Goal: Check status: Check status

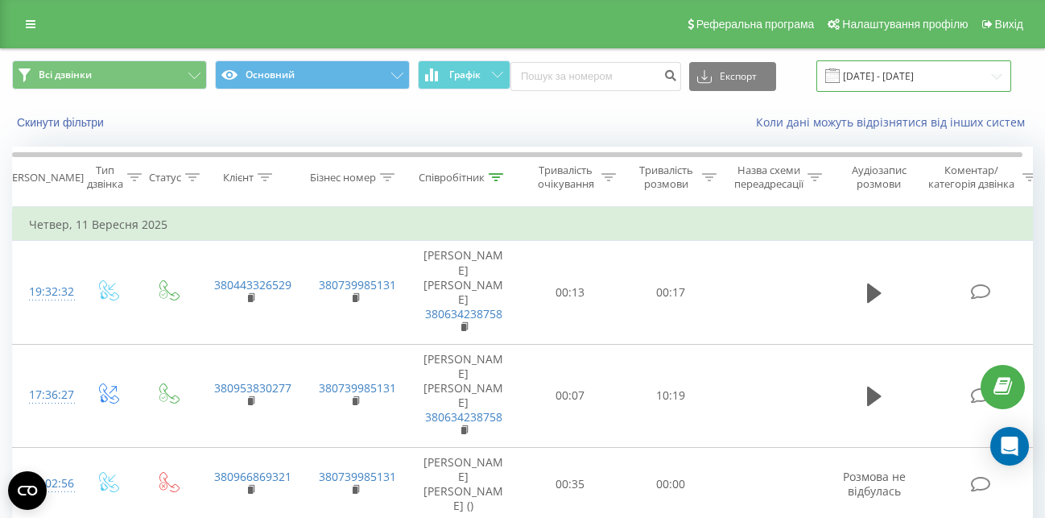
click at [919, 75] on input "[DATE] - [DATE]" at bounding box center [913, 75] width 195 height 31
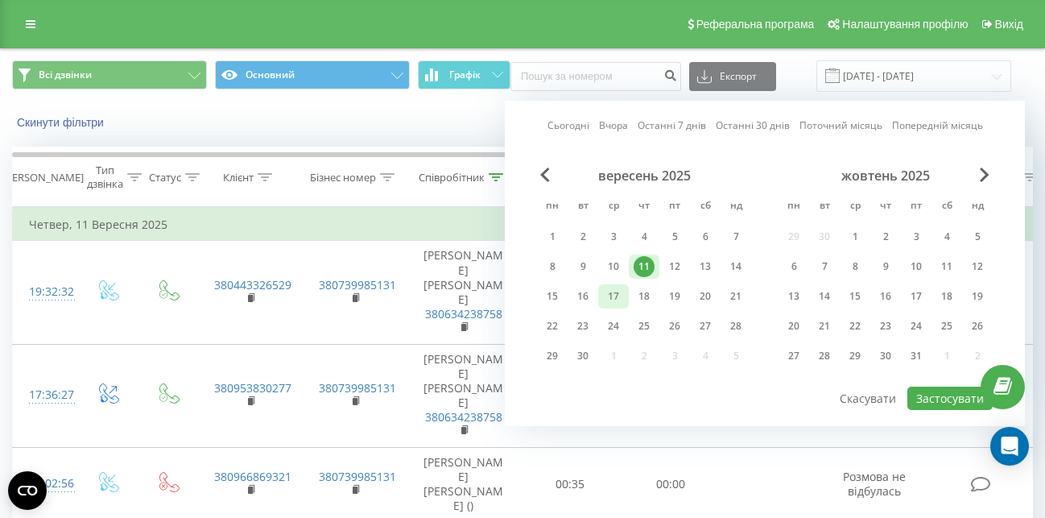
click at [615, 297] on div "17" at bounding box center [613, 296] width 21 height 21
click at [939, 398] on button "Застосувати" at bounding box center [949, 397] width 85 height 23
type input "[DATE] - [DATE]"
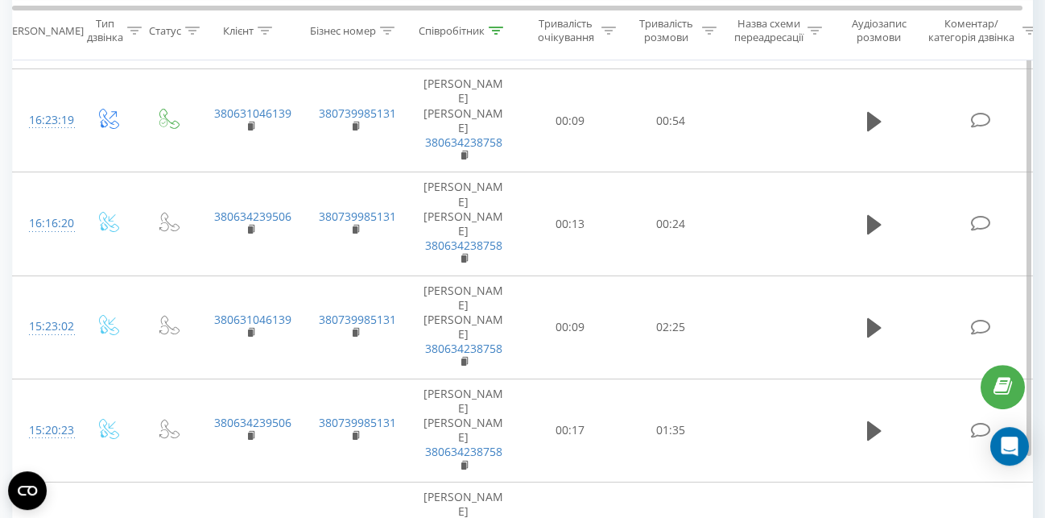
scroll to position [1470, 0]
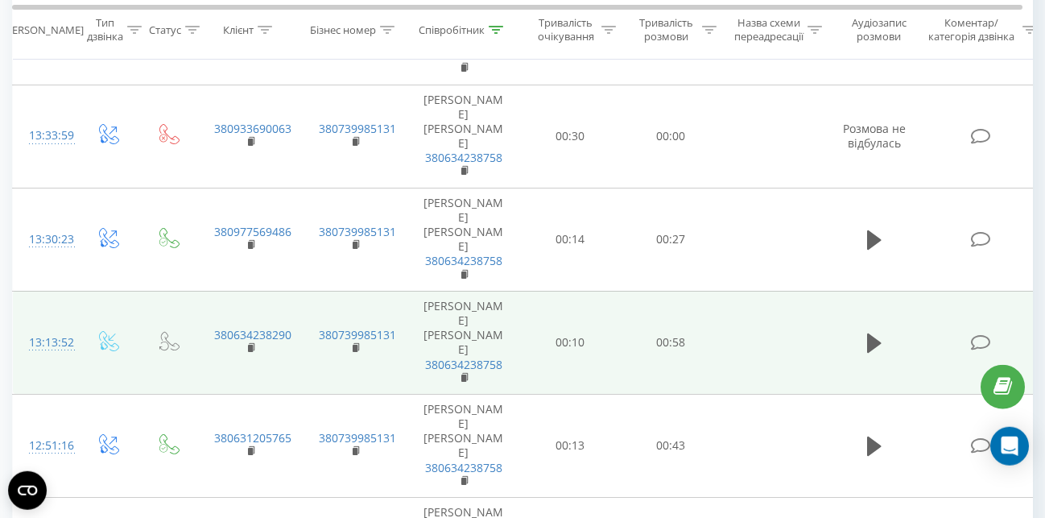
scroll to position [272, 0]
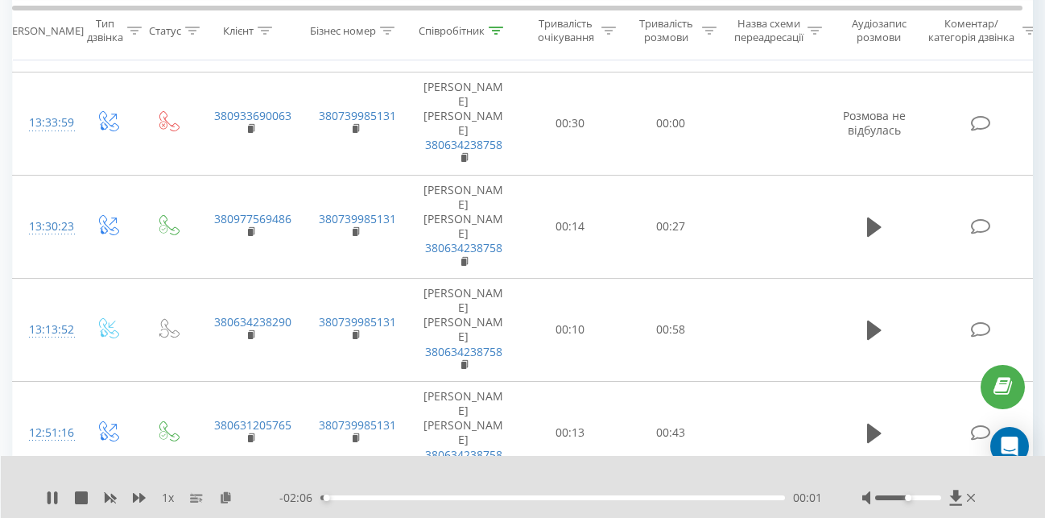
click at [956, 495] on icon at bounding box center [955, 496] width 12 height 15
